Goal: Task Accomplishment & Management: Manage account settings

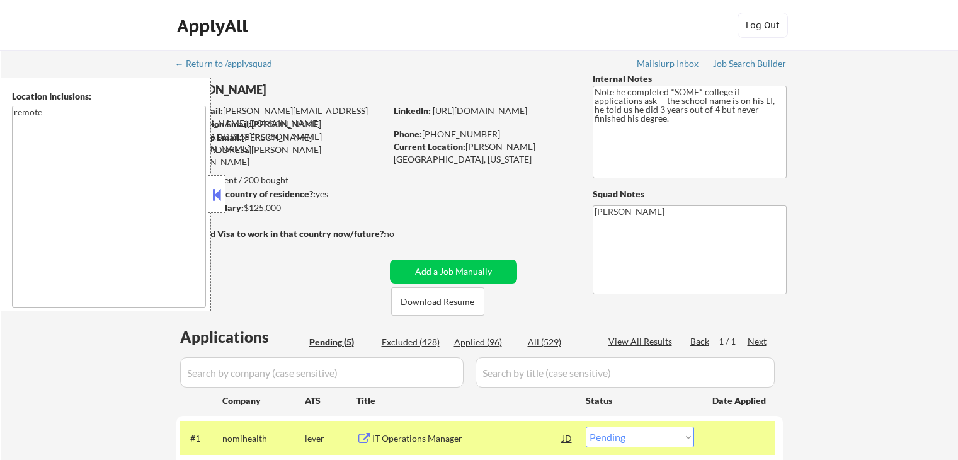
select select ""pending""
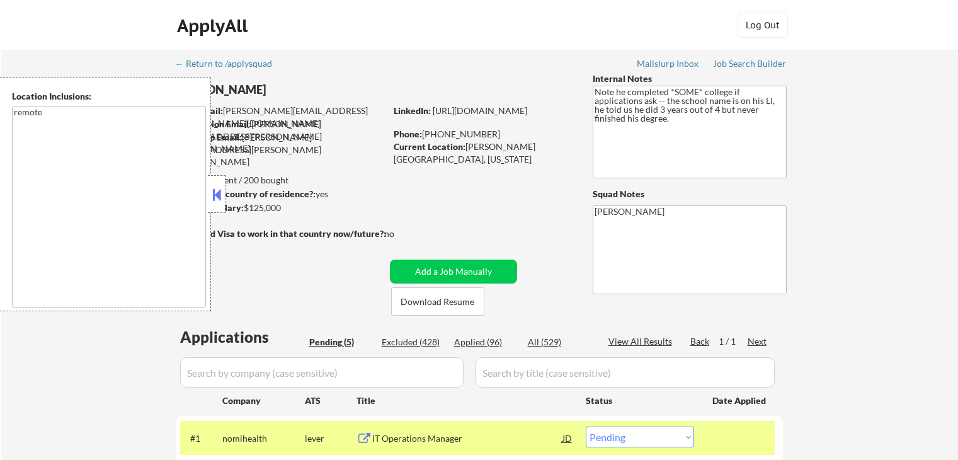
scroll to position [315, 0]
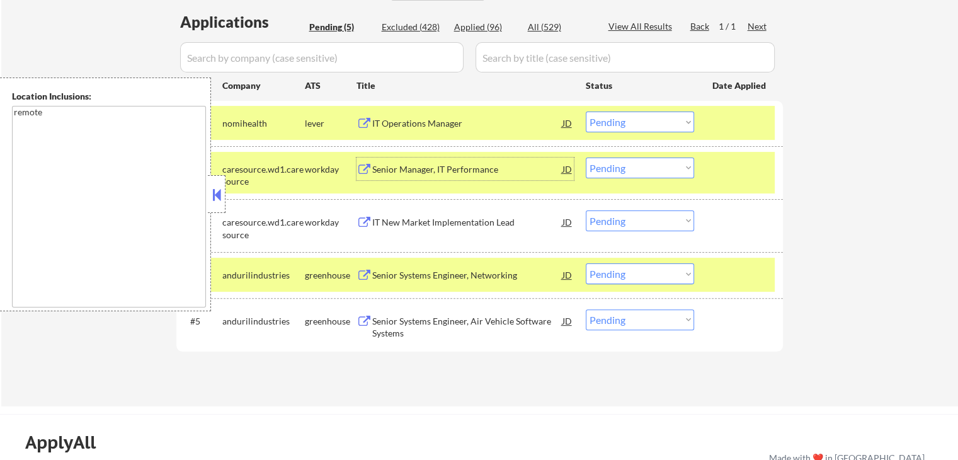
click at [455, 125] on div "IT Operations Manager" at bounding box center [467, 123] width 190 height 13
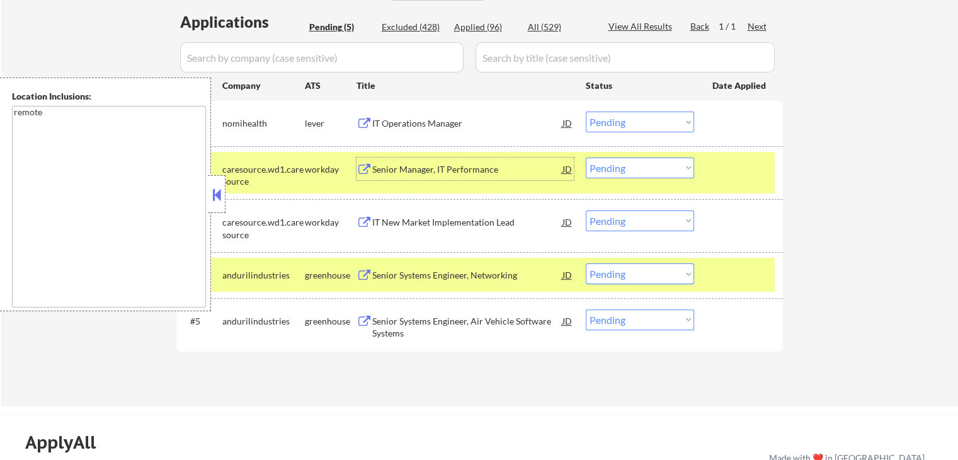
click at [495, 167] on div "Senior Manager, IT Performance" at bounding box center [467, 169] width 190 height 13
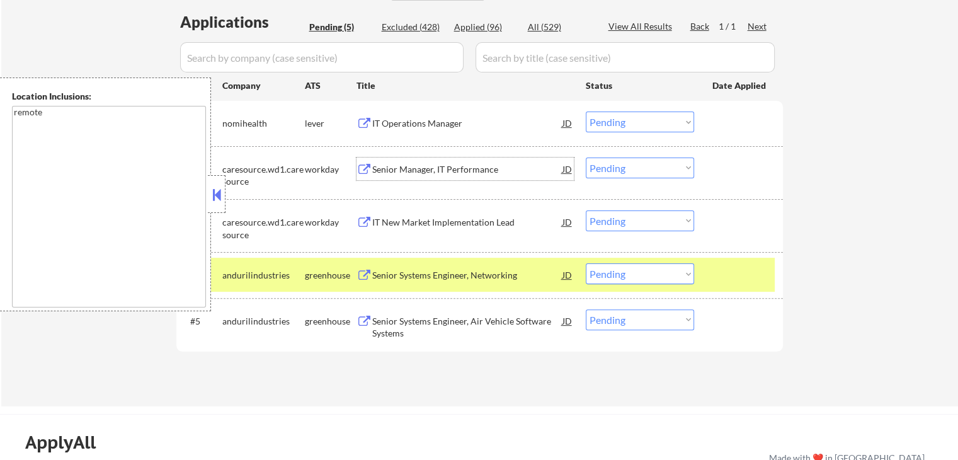
click at [597, 124] on select "Choose an option... Pending Applied Excluded (Questions) Excluded (Expired) Exc…" at bounding box center [640, 122] width 108 height 21
click at [586, 112] on select "Choose an option... Pending Applied Excluded (Questions) Excluded (Expired) Exc…" at bounding box center [640, 122] width 108 height 21
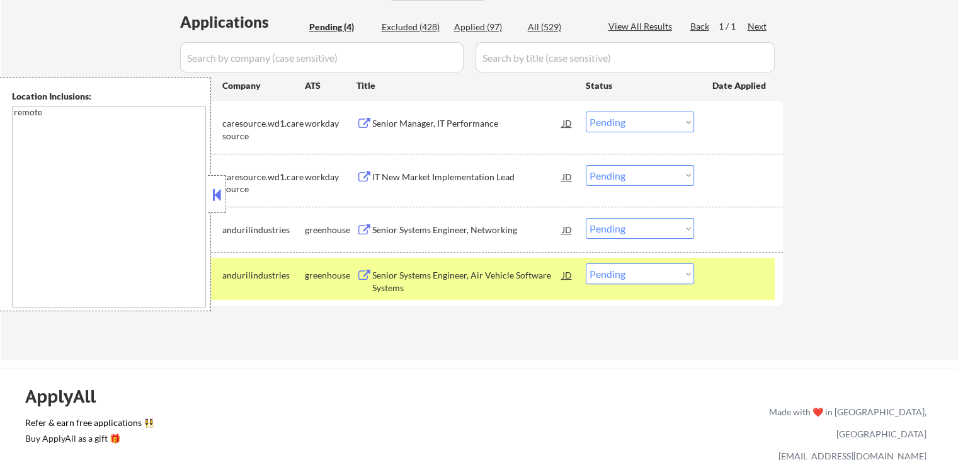
click at [490, 176] on div "IT New Market Implementation Lead" at bounding box center [467, 177] width 190 height 13
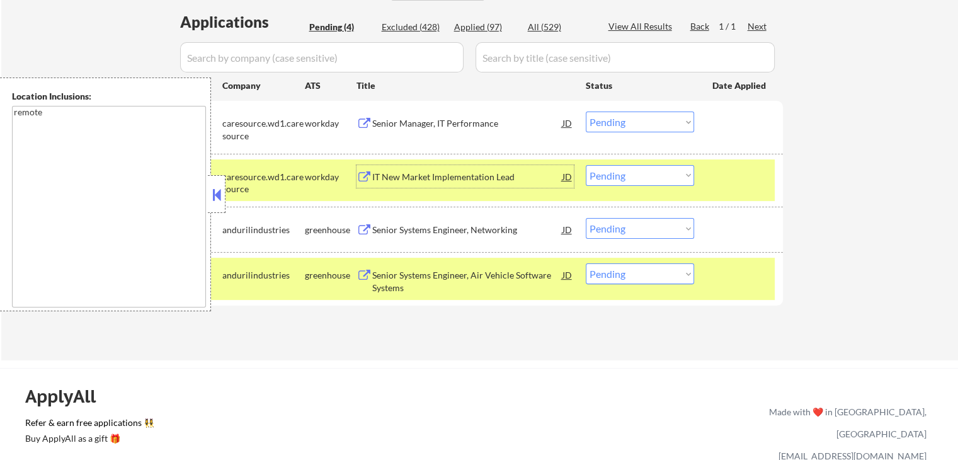
drag, startPoint x: 607, startPoint y: 122, endPoint x: 619, endPoint y: 130, distance: 14.0
click at [607, 122] on select "Choose an option... Pending Applied Excluded (Questions) Excluded (Expired) Exc…" at bounding box center [640, 122] width 108 height 21
click at [586, 112] on select "Choose an option... Pending Applied Excluded (Questions) Excluded (Expired) Exc…" at bounding box center [640, 122] width 108 height 21
click at [517, 230] on div "Senior Systems Engineer, Networking" at bounding box center [467, 230] width 190 height 13
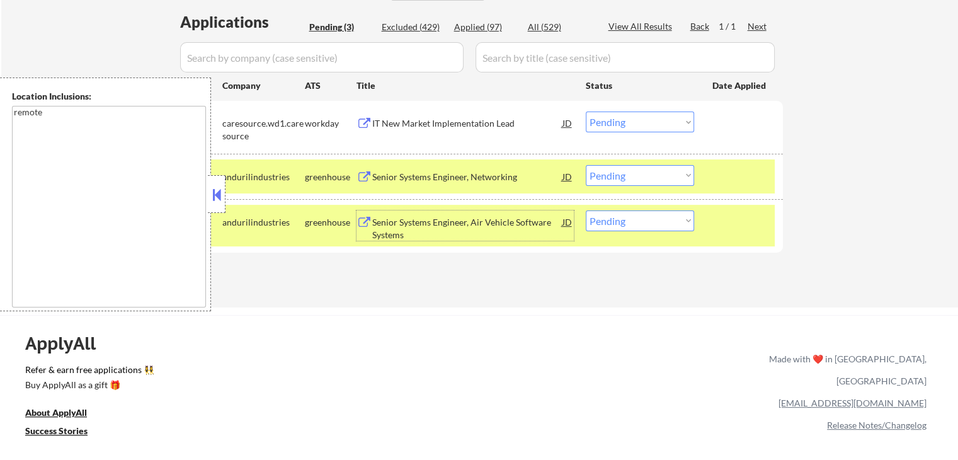
drag, startPoint x: 630, startPoint y: 117, endPoint x: 635, endPoint y: 130, distance: 14.2
click at [630, 117] on select "Choose an option... Pending Applied Excluded (Questions) Excluded (Expired) Exc…" at bounding box center [640, 122] width 108 height 21
click at [586, 112] on select "Choose an option... Pending Applied Excluded (Questions) Excluded (Expired) Exc…" at bounding box center [640, 122] width 108 height 21
click at [525, 221] on div "Senior Systems Engineer, Air Vehicle Software Systems" at bounding box center [467, 228] width 190 height 25
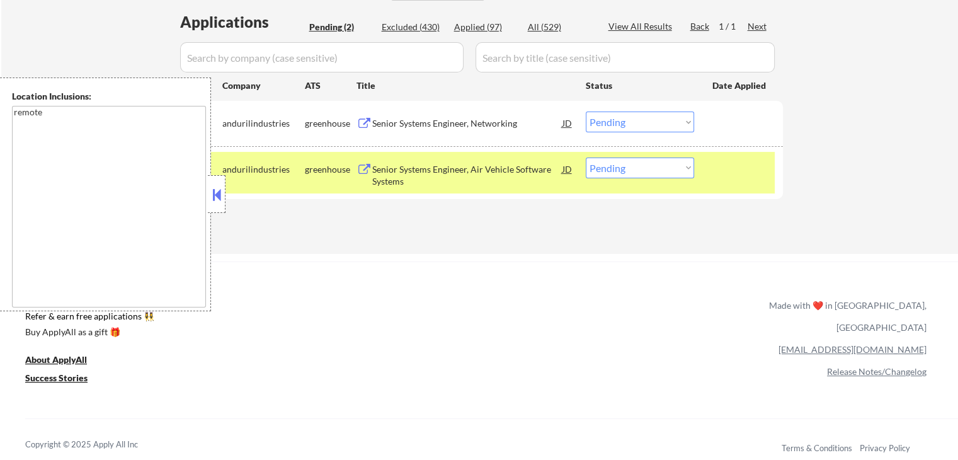
click at [627, 126] on select "Choose an option... Pending Applied Excluded (Questions) Excluded (Expired) Exc…" at bounding box center [640, 122] width 108 height 21
click at [586, 112] on select "Choose an option... Pending Applied Excluded (Questions) Excluded (Expired) Exc…" at bounding box center [640, 122] width 108 height 21
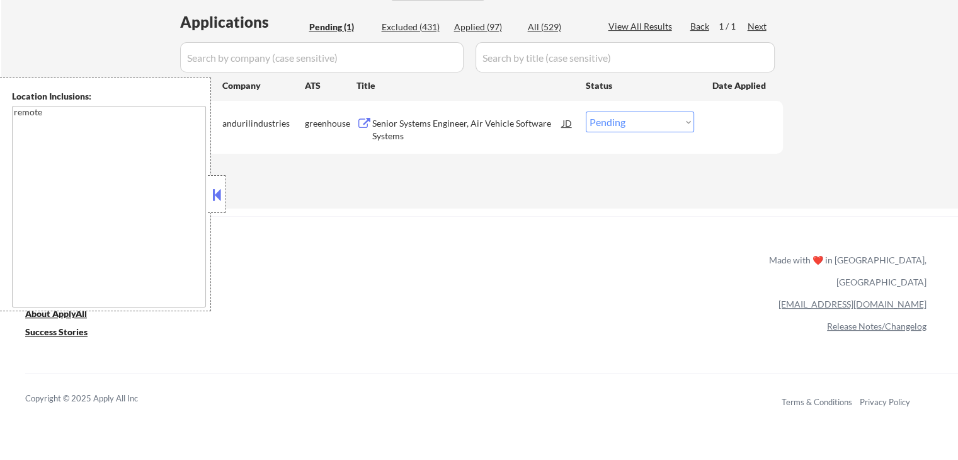
drag, startPoint x: 643, startPoint y: 124, endPoint x: 641, endPoint y: 131, distance: 7.2
click at [643, 125] on select "Choose an option... Pending Applied Excluded (Questions) Excluded (Expired) Exc…" at bounding box center [640, 122] width 108 height 21
select select ""excluded__bad_match_""
click at [586, 112] on select "Choose an option... Pending Applied Excluded (Questions) Excluded (Expired) Exc…" at bounding box center [640, 122] width 108 height 21
click at [590, 222] on div "ApplyAll Refer & earn free applications 👯‍♀️ Buy ApplyAll as a gift 🎁 About App…" at bounding box center [479, 314] width 958 height 196
